Goal: Task Accomplishment & Management: Manage account settings

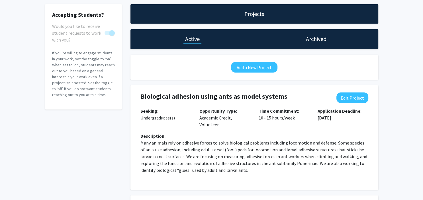
scroll to position [29, 0]
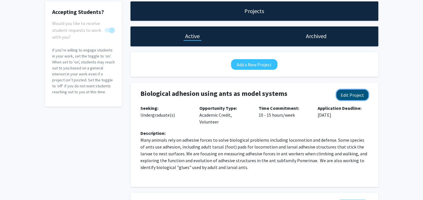
click at [349, 98] on button "Edit Project" at bounding box center [352, 95] width 32 height 11
select select "10 - 15"
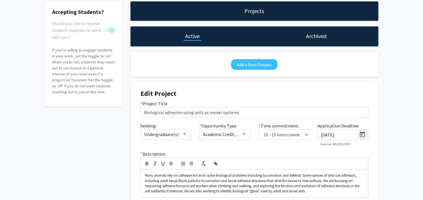
click at [362, 132] on icon "Open calendar" at bounding box center [361, 134] width 5 height 6
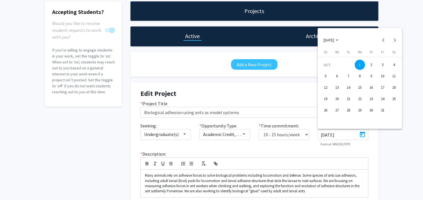
click at [360, 89] on div "15" at bounding box center [359, 88] width 10 height 10
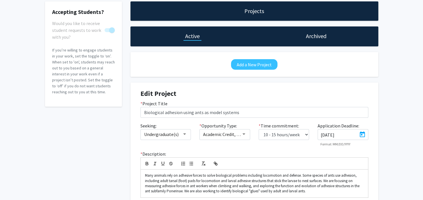
type input "[DATE]"
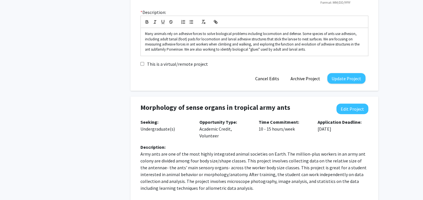
scroll to position [171, 0]
click at [340, 77] on button "Update Project" at bounding box center [346, 78] width 38 height 11
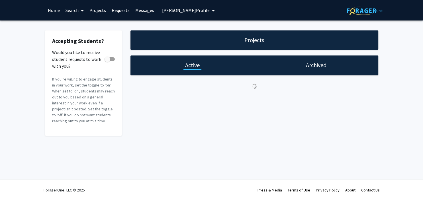
checkbox input "true"
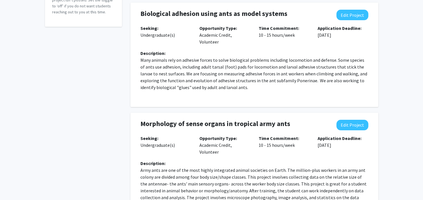
scroll to position [116, 0]
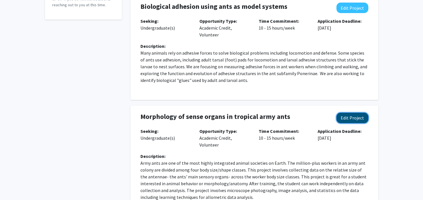
click at [351, 117] on button "Edit Project" at bounding box center [352, 118] width 32 height 11
select select "10 - 15"
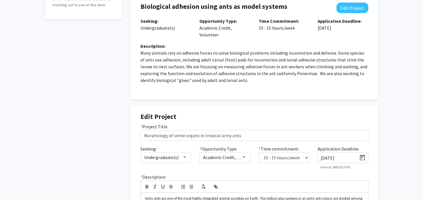
click at [349, 159] on input "[DATE]" at bounding box center [338, 157] width 36 height 5
click at [361, 157] on icon "Open calendar" at bounding box center [361, 158] width 5 height 6
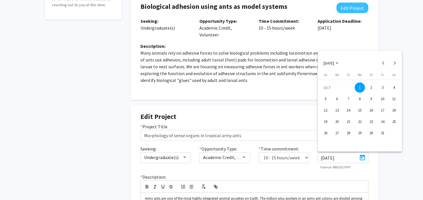
click at [359, 110] on div "15" at bounding box center [359, 110] width 10 height 10
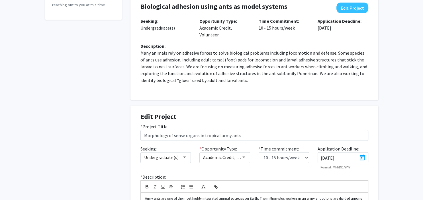
type input "[DATE]"
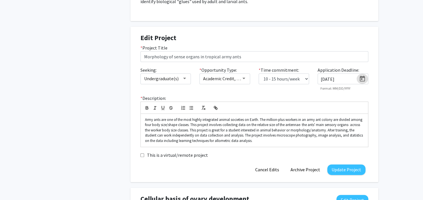
scroll to position [205, 0]
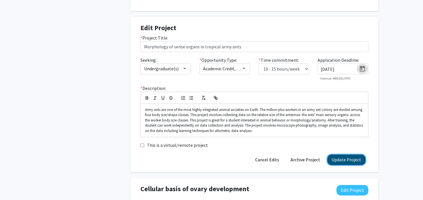
click at [345, 160] on button "Update Project" at bounding box center [346, 160] width 38 height 11
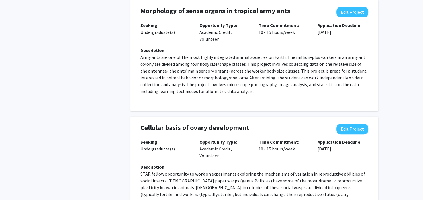
scroll to position [223, 0]
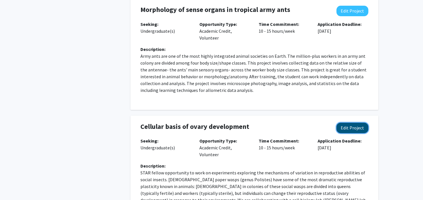
click at [355, 127] on button "Edit Project" at bounding box center [352, 128] width 32 height 11
select select "10 - 15"
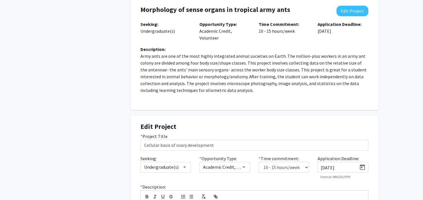
click at [334, 167] on input "[DATE]" at bounding box center [338, 167] width 36 height 5
click at [363, 166] on icon "Open calendar" at bounding box center [362, 167] width 7 height 7
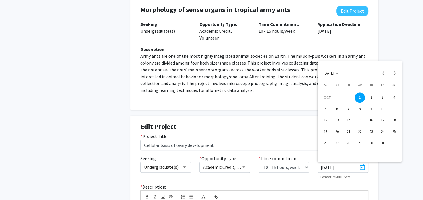
click at [360, 120] on div "15" at bounding box center [359, 120] width 10 height 10
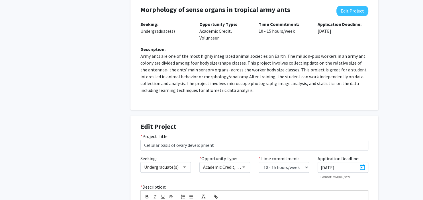
type input "[DATE]"
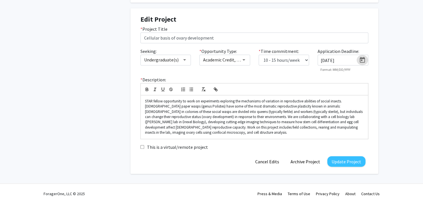
scroll to position [334, 0]
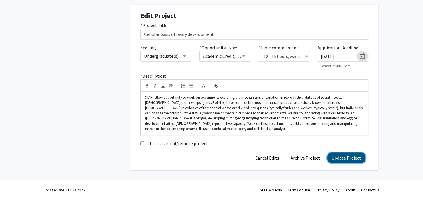
click at [349, 158] on button "Update Project" at bounding box center [346, 158] width 38 height 11
